Goal: Information Seeking & Learning: Learn about a topic

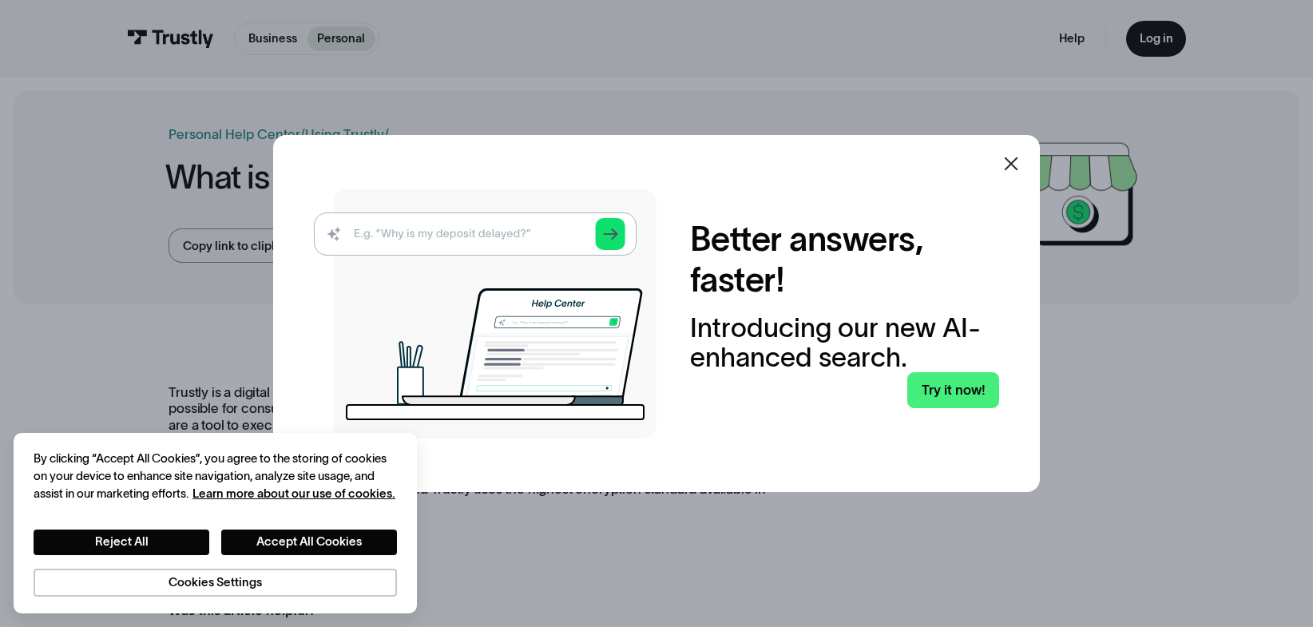
click at [1013, 160] on icon at bounding box center [1011, 164] width 14 height 14
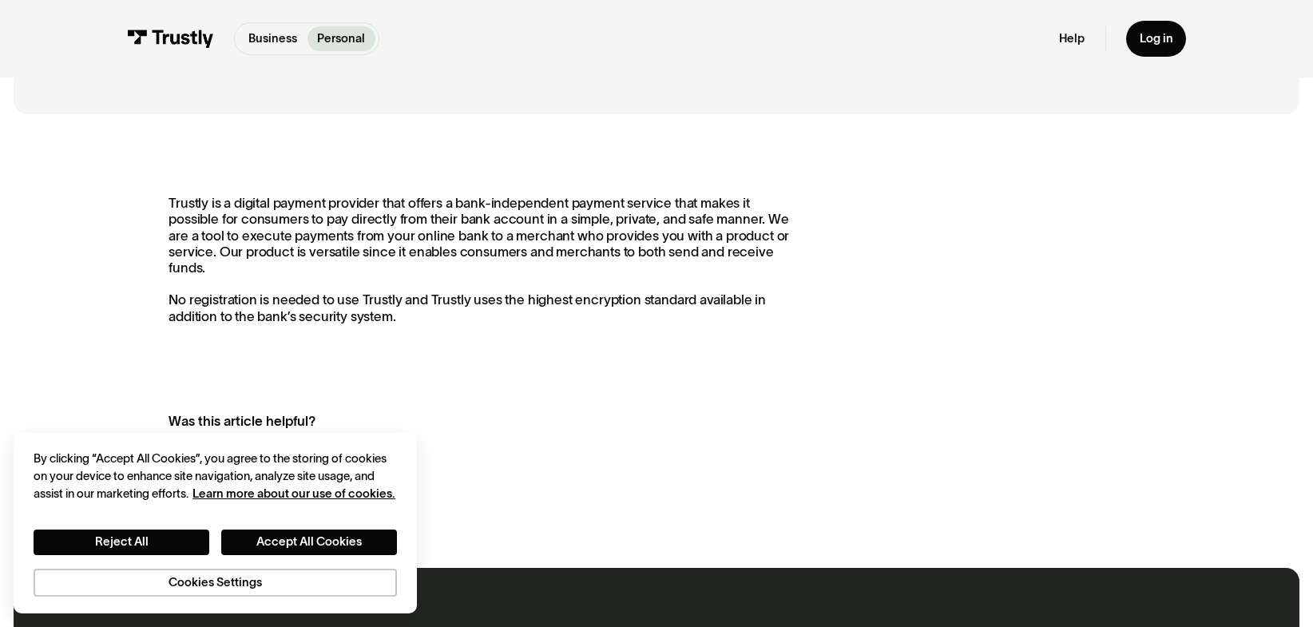
scroll to position [192, 0]
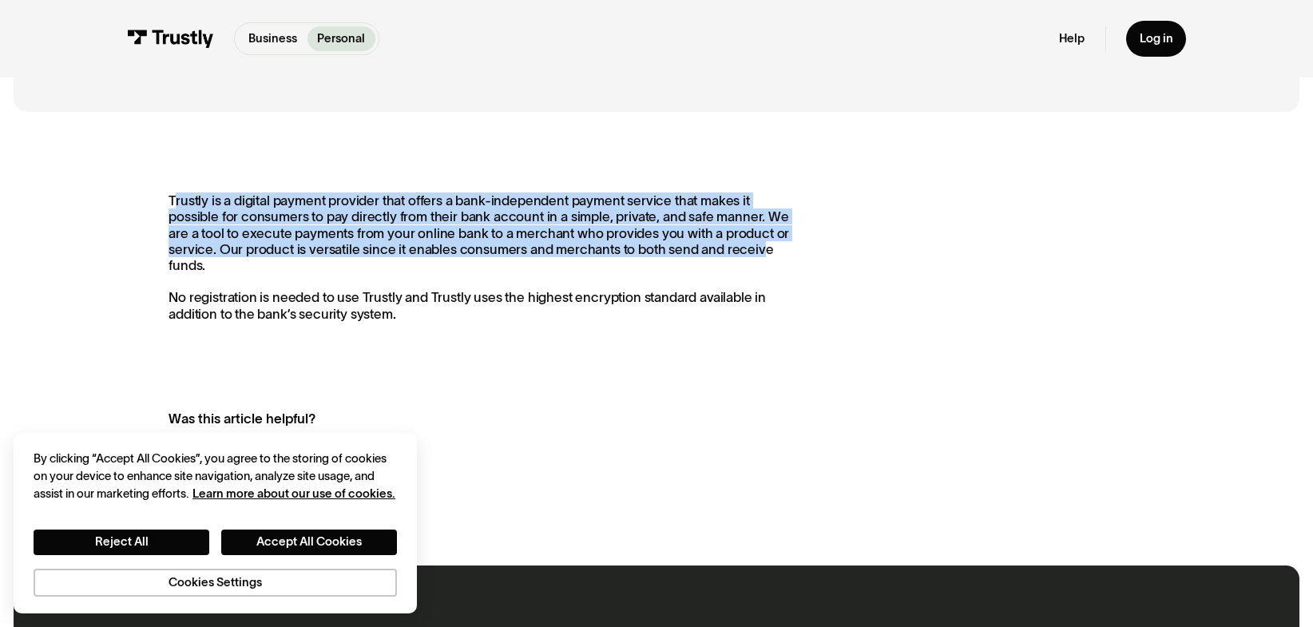
drag, startPoint x: 172, startPoint y: 206, endPoint x: 677, endPoint y: 244, distance: 506.8
click at [677, 244] on p "Trustly is a digital payment provider that offers a bank-independent payment se…" at bounding box center [482, 256] width 628 height 129
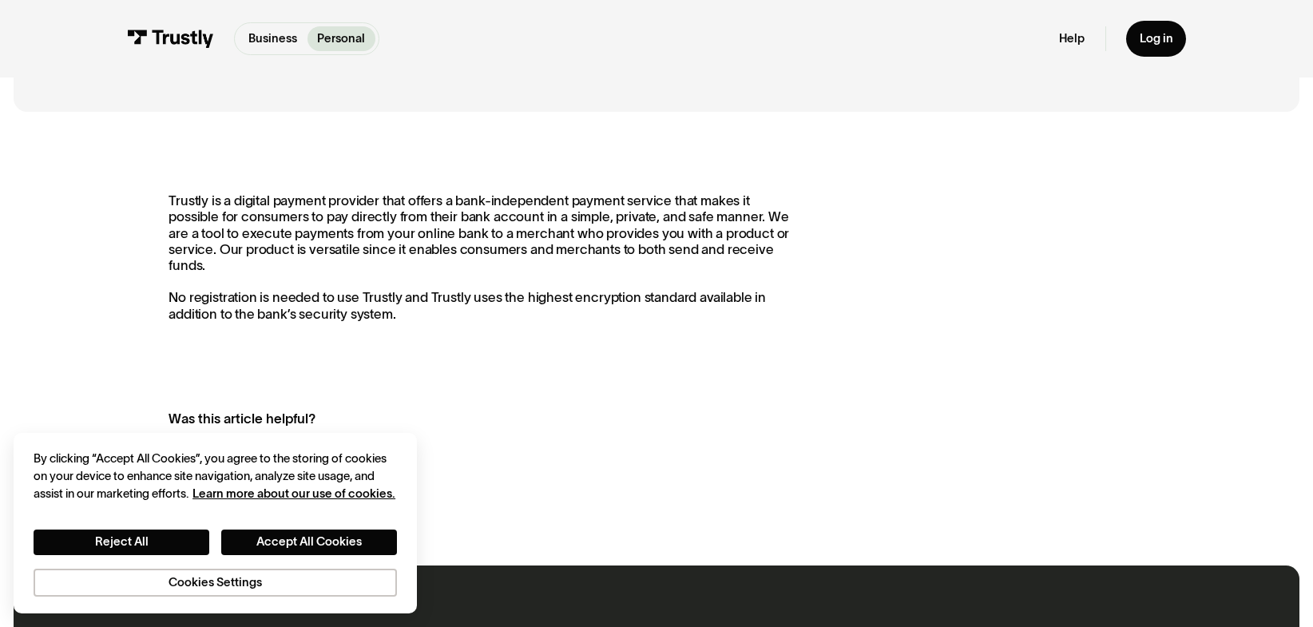
click at [695, 248] on p "Trustly is a digital payment provider that offers a bank-independent payment se…" at bounding box center [482, 256] width 628 height 129
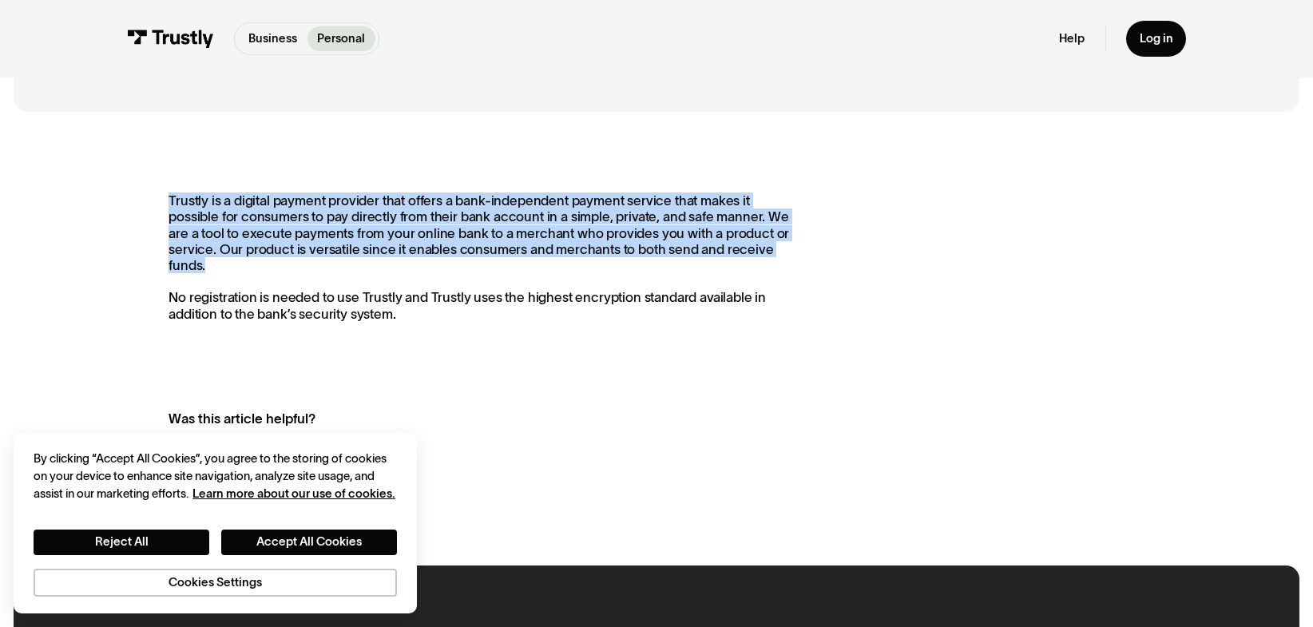
drag, startPoint x: 736, startPoint y: 248, endPoint x: 152, endPoint y: 196, distance: 585.9
click at [152, 196] on div "**********" at bounding box center [656, 338] width 1285 height 426
click at [264, 42] on p "Business" at bounding box center [272, 39] width 49 height 18
